Goal: Task Accomplishment & Management: Manage account settings

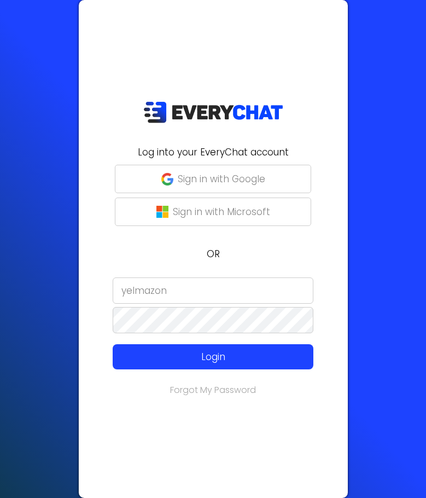
click at [188, 296] on input "yelmazon" at bounding box center [213, 290] width 201 height 26
paste input "[EMAIL_ADDRESS][DOMAIN_NAME]"
click at [188, 296] on input "[EMAIL_ADDRESS][DOMAIN_NAME]" at bounding box center [213, 290] width 201 height 26
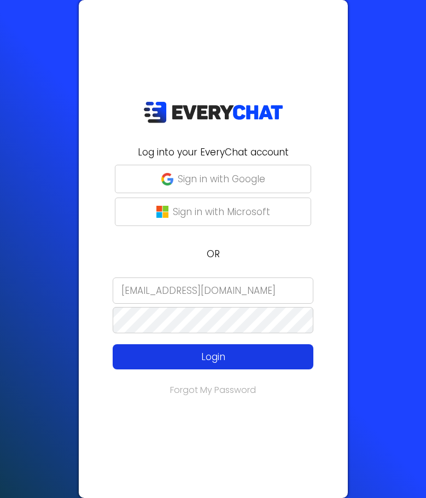
type input "[EMAIL_ADDRESS][DOMAIN_NAME]"
click at [182, 358] on p "Login" at bounding box center [213, 357] width 160 height 14
click at [213, 353] on p "Login" at bounding box center [213, 357] width 160 height 14
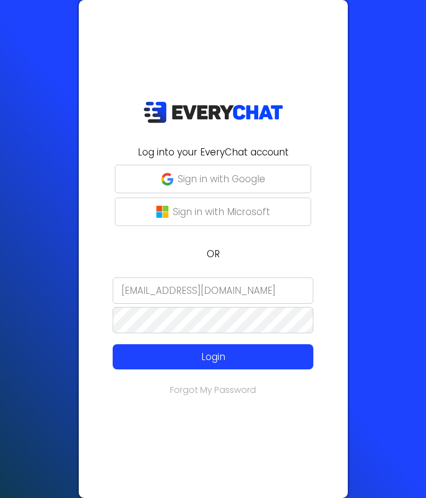
click at [200, 337] on form "[EMAIL_ADDRESS][DOMAIN_NAME] Login" at bounding box center [213, 323] width 256 height 92
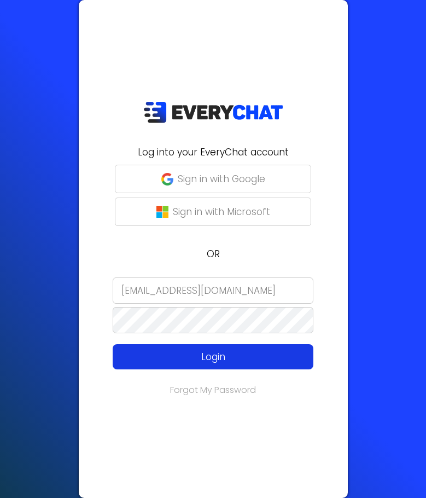
click at [152, 358] on p "Login" at bounding box center [213, 357] width 160 height 14
click at [206, 358] on p "Login" at bounding box center [213, 357] width 160 height 14
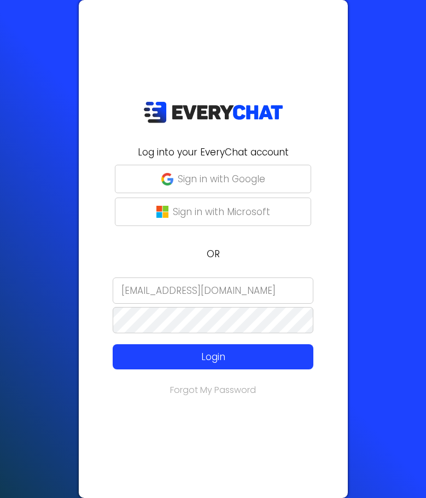
click at [248, 284] on input "[EMAIL_ADDRESS][DOMAIN_NAME]" at bounding box center [213, 290] width 201 height 26
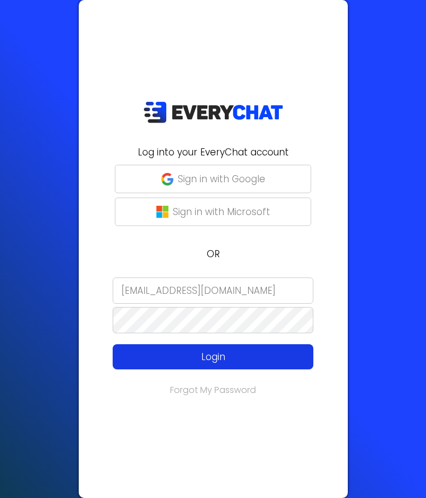
click at [217, 353] on p "Login" at bounding box center [213, 357] width 160 height 14
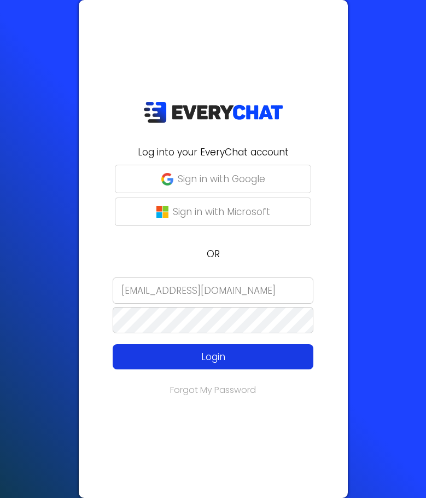
click at [217, 353] on p "Login" at bounding box center [213, 357] width 160 height 14
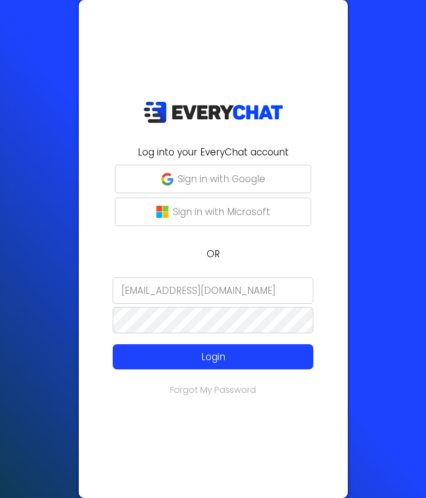
click at [228, 371] on div "Log into your EveryChat account Sign in with Google Sign in with Microsoft OR […" at bounding box center [213, 249] width 269 height 498
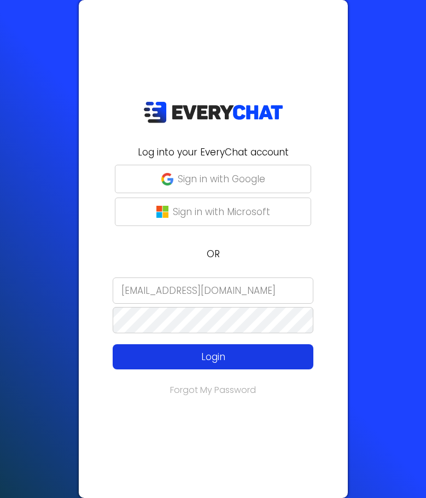
click at [218, 363] on p "Login" at bounding box center [213, 357] width 160 height 14
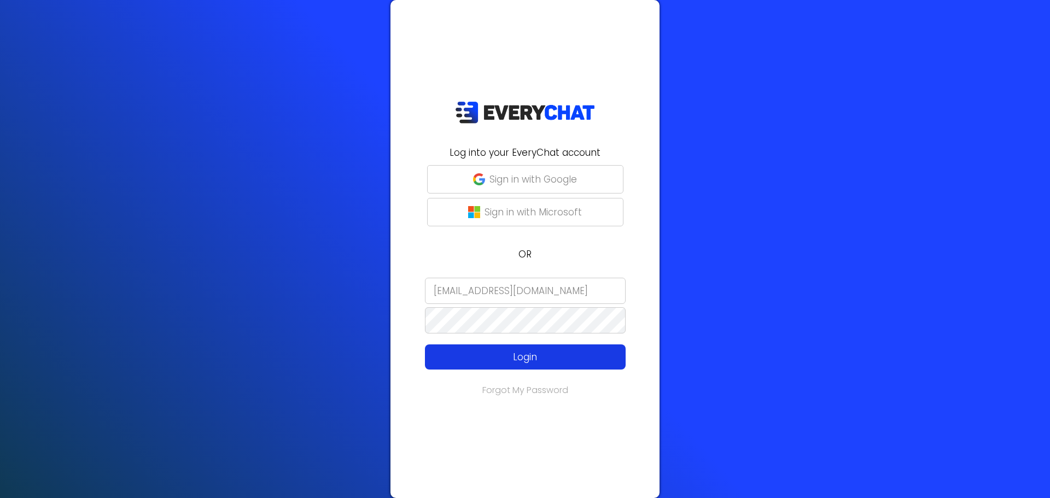
drag, startPoint x: 493, startPoint y: 371, endPoint x: 499, endPoint y: 356, distance: 16.5
click at [426, 356] on div "Log into your EveryChat account Sign in with Google Sign in with Microsoft OR […" at bounding box center [525, 249] width 269 height 498
click at [426, 356] on p "Login" at bounding box center [525, 357] width 160 height 14
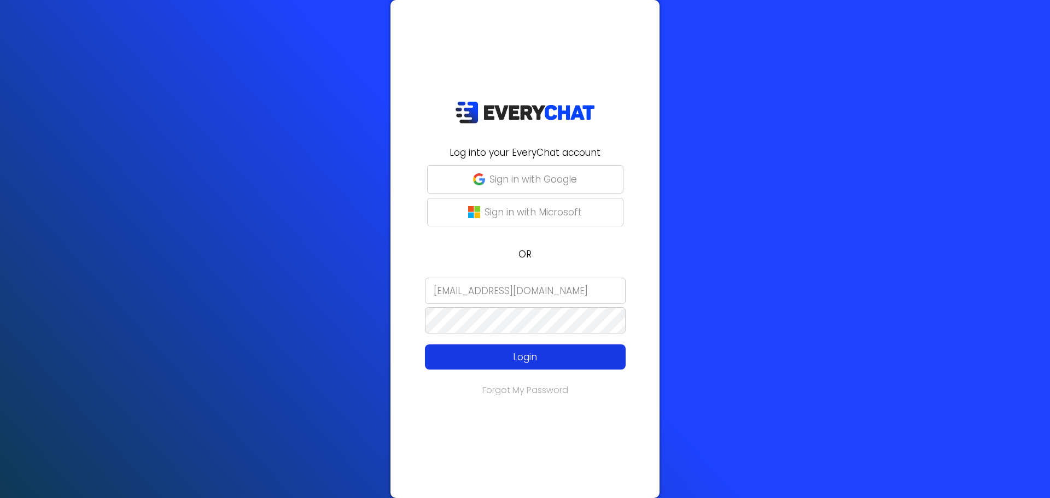
click at [426, 356] on p "Login" at bounding box center [525, 357] width 160 height 14
click at [426, 290] on input "[EMAIL_ADDRESS][DOMAIN_NAME]" at bounding box center [525, 291] width 201 height 26
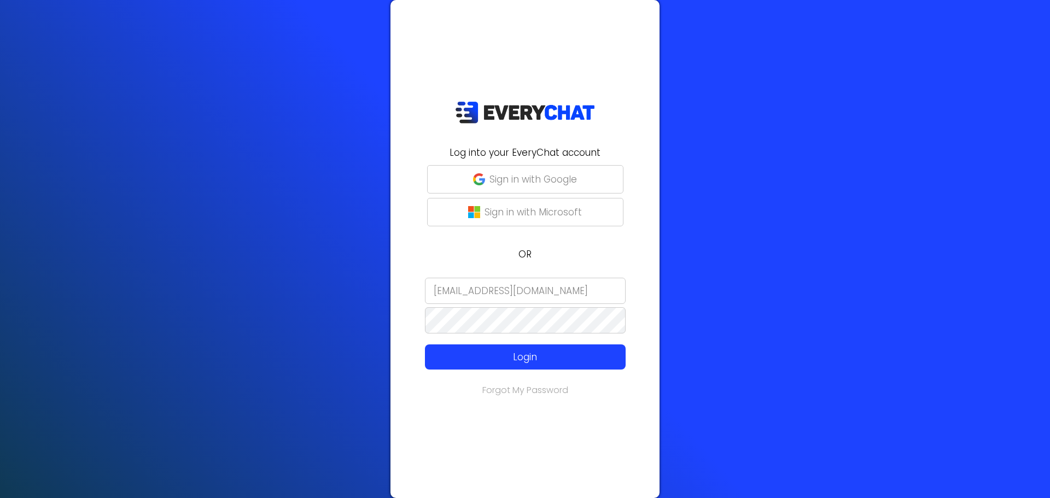
click at [426, 422] on div "Log into your EveryChat account Sign in with Google Sign in with Microsoft OR […" at bounding box center [525, 249] width 269 height 498
click at [426, 392] on link "Forgot My Password" at bounding box center [525, 390] width 86 height 13
click at [426, 293] on input "[EMAIL_ADDRESS][DOMAIN_NAME]" at bounding box center [525, 291] width 201 height 26
